Goal: Task Accomplishment & Management: Manage account settings

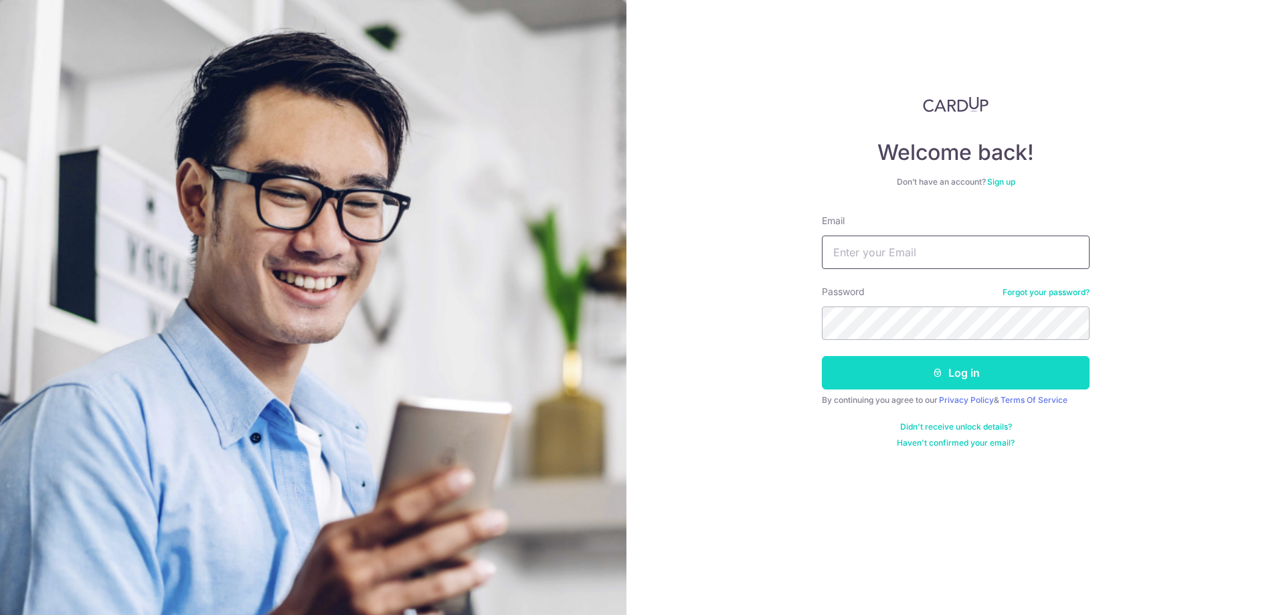
type input "[EMAIL_ADDRESS][DOMAIN_NAME]"
click at [957, 373] on button "Log in" at bounding box center [956, 372] width 268 height 33
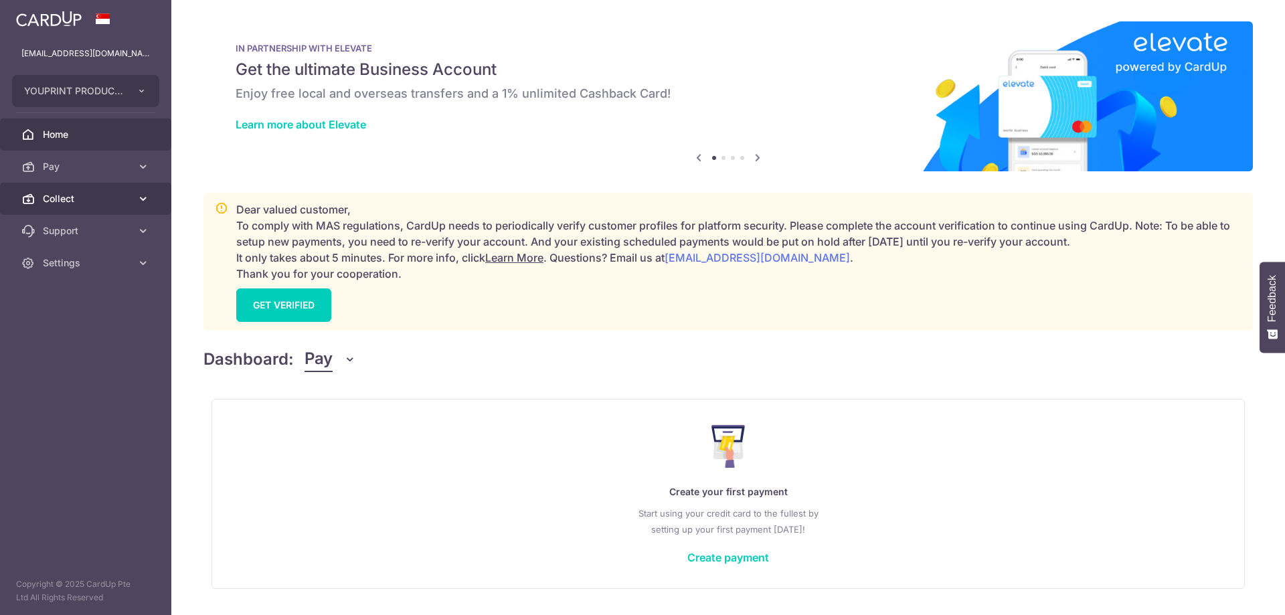
click at [110, 209] on link "Collect" at bounding box center [85, 199] width 171 height 32
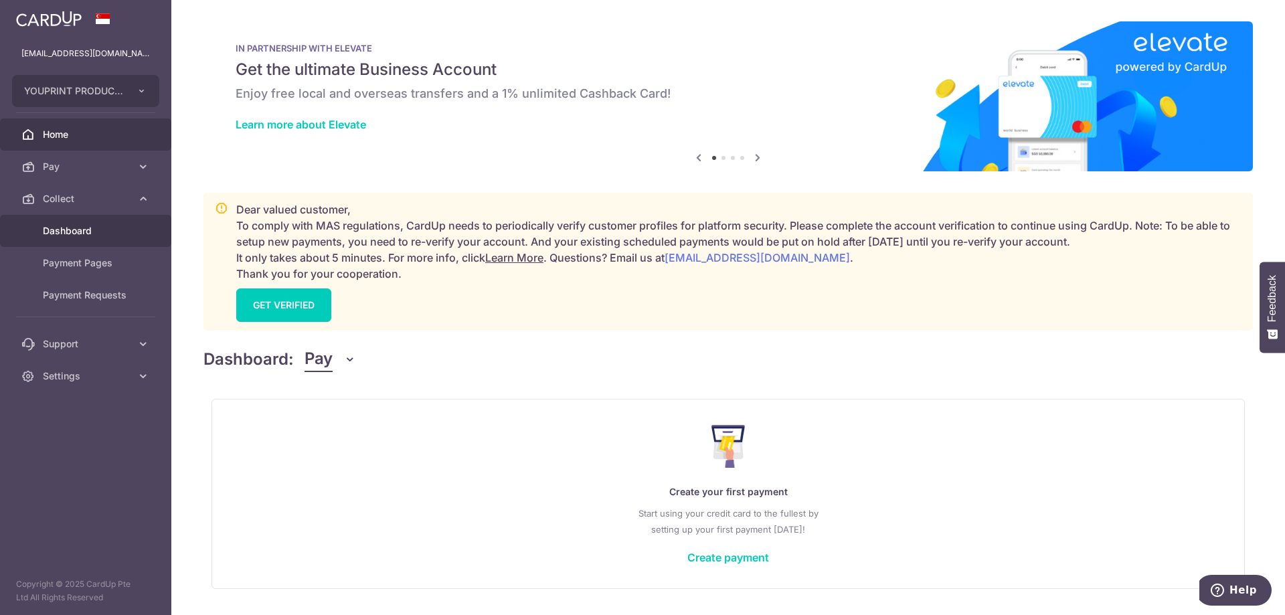
click at [98, 232] on span "Dashboard" at bounding box center [87, 230] width 88 height 13
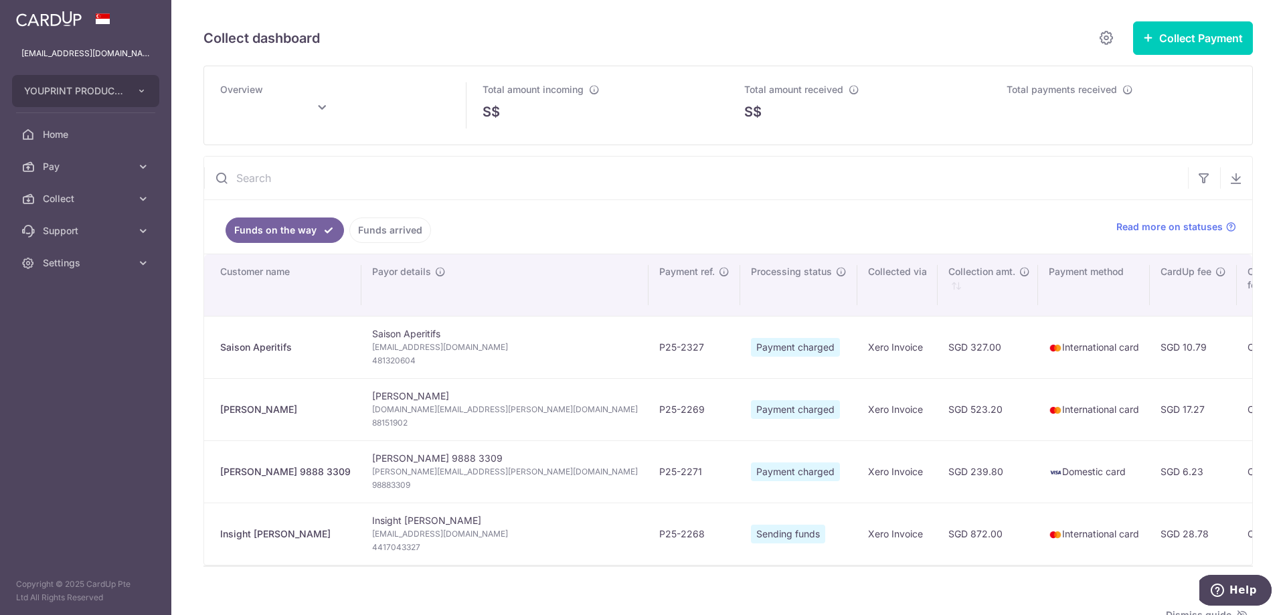
type input "[DATE]"
